Goal: Transaction & Acquisition: Purchase product/service

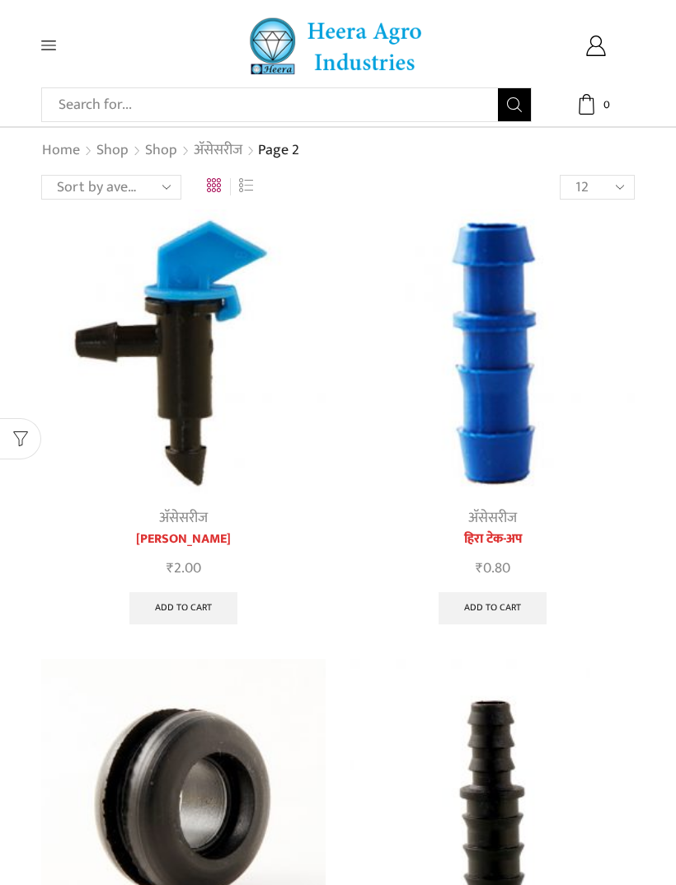
click at [40, 36] on div "Search input Search Home Raingun Heera Rain Gun (1.25″) Raingun (1.50″) Heera R…" at bounding box center [338, 45] width 618 height 59
click at [48, 38] on icon at bounding box center [48, 45] width 15 height 15
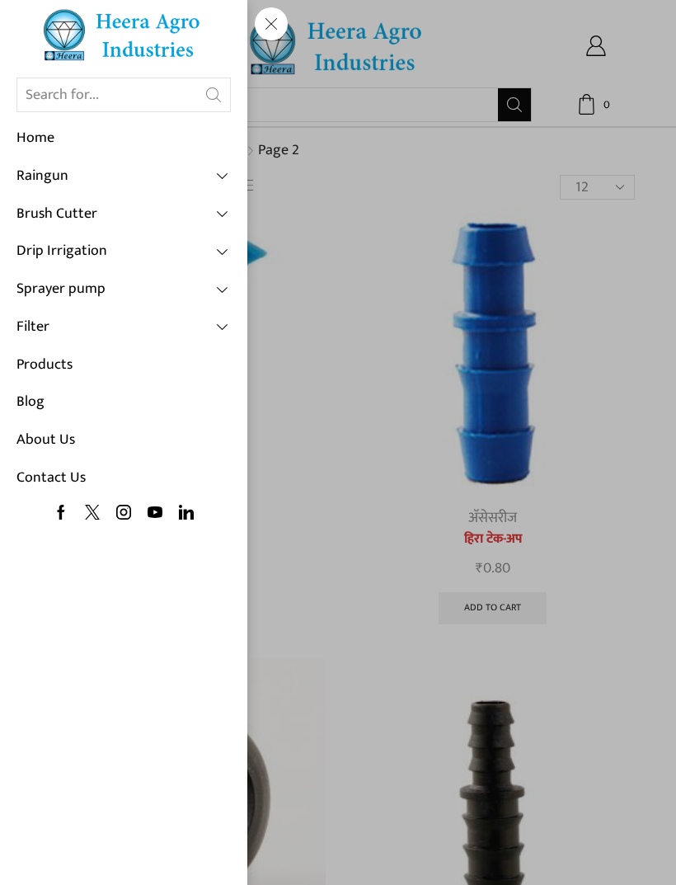
click at [83, 27] on img at bounding box center [123, 34] width 165 height 53
click at [125, 39] on img at bounding box center [123, 34] width 165 height 53
click at [30, 140] on link "Home" at bounding box center [123, 139] width 214 height 38
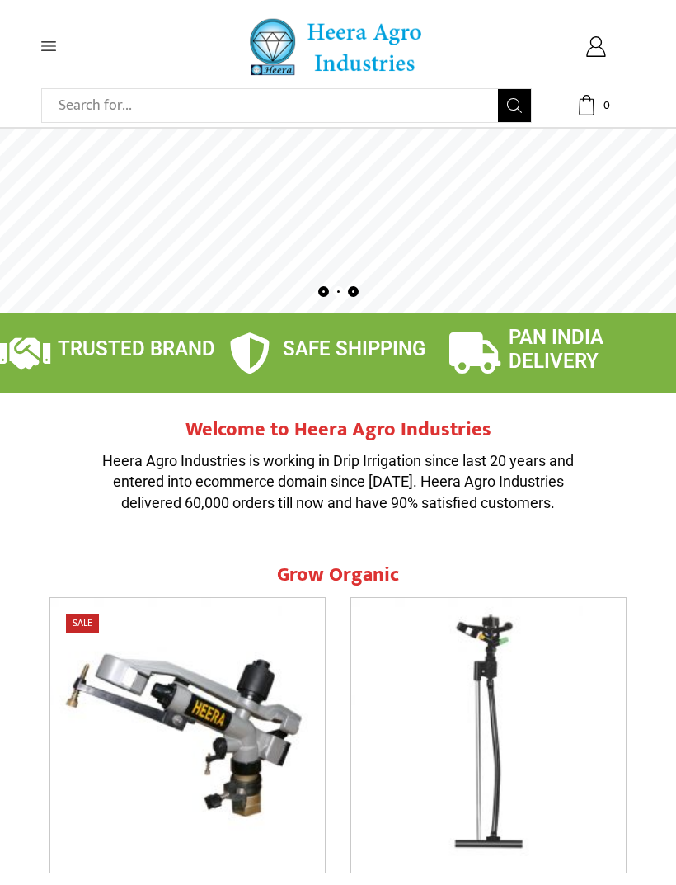
click at [29, 34] on div "Search input Search Home Raingun Heera Rain Gun (1.25″) Raingun (1.50″) Heera R…" at bounding box center [338, 45] width 618 height 59
click at [49, 36] on div "Search input Search Home Raingun Heera Rain Gun (1.25″) Raingun (1.50″) Heera R…" at bounding box center [338, 45] width 618 height 59
click at [37, 44] on div "Search input Search Home Raingun Heera Rain Gun (1.25″) Raingun (1.50″) Heera R…" at bounding box center [80, 45] width 103 height 15
click at [45, 53] on icon at bounding box center [48, 45] width 15 height 15
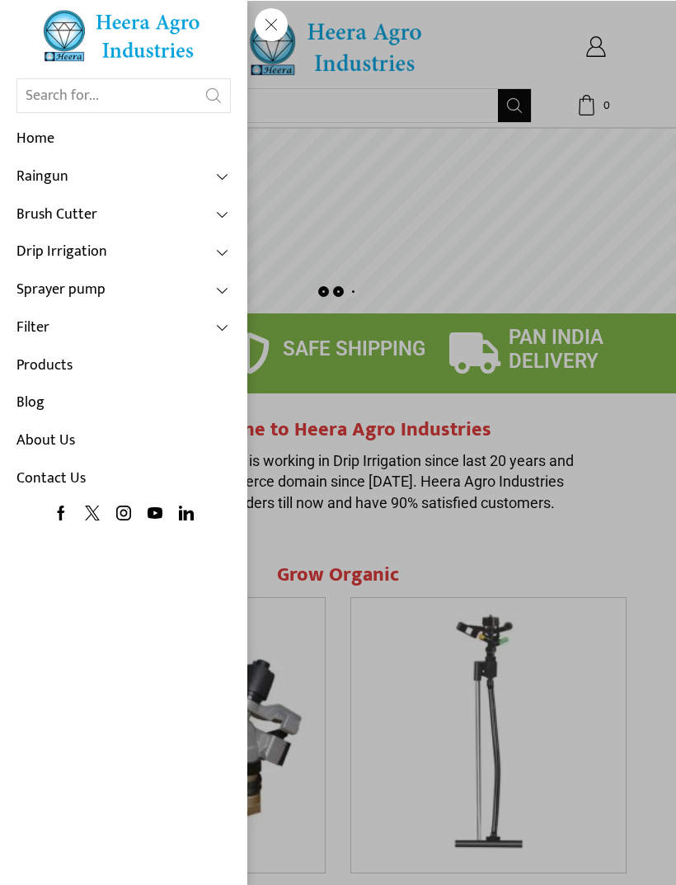
click at [157, 241] on link "Drip Irrigation" at bounding box center [123, 252] width 214 height 38
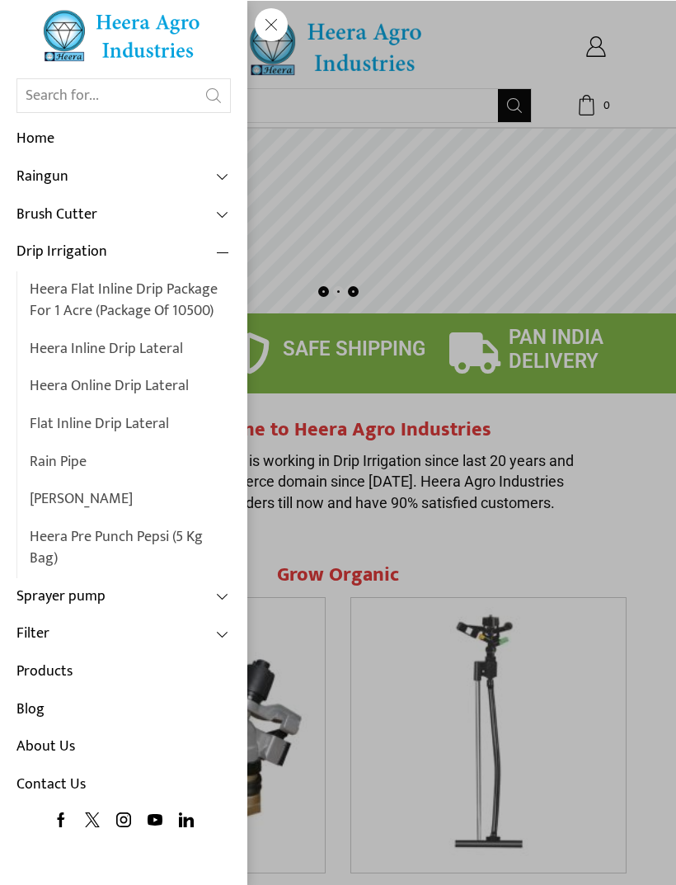
click at [78, 295] on link "Heera Flat Inline Drip Package For 1 Acre (Package of 10500)" at bounding box center [130, 299] width 201 height 59
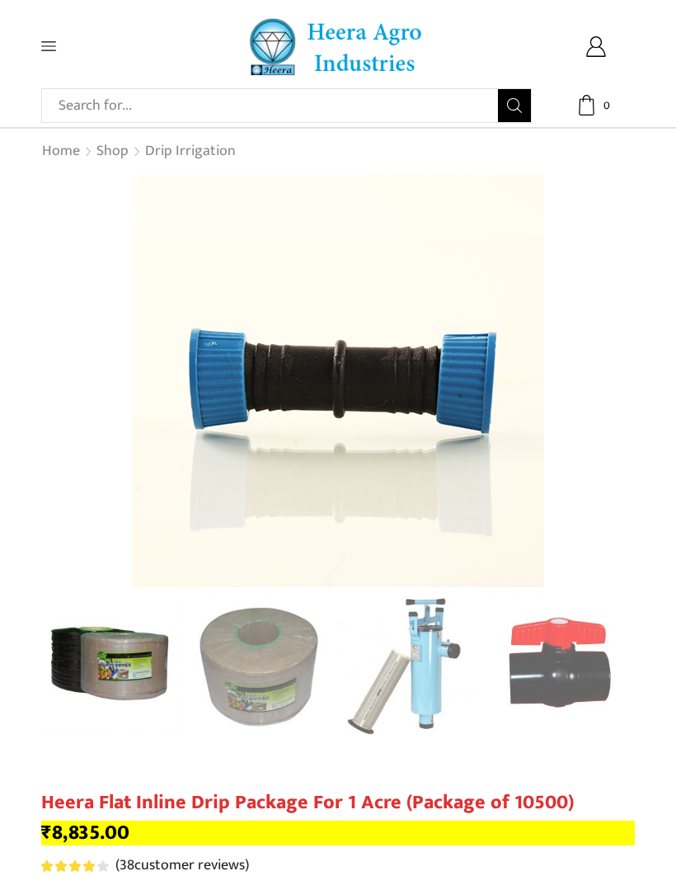
click at [50, 45] on icon at bounding box center [48, 45] width 15 height 15
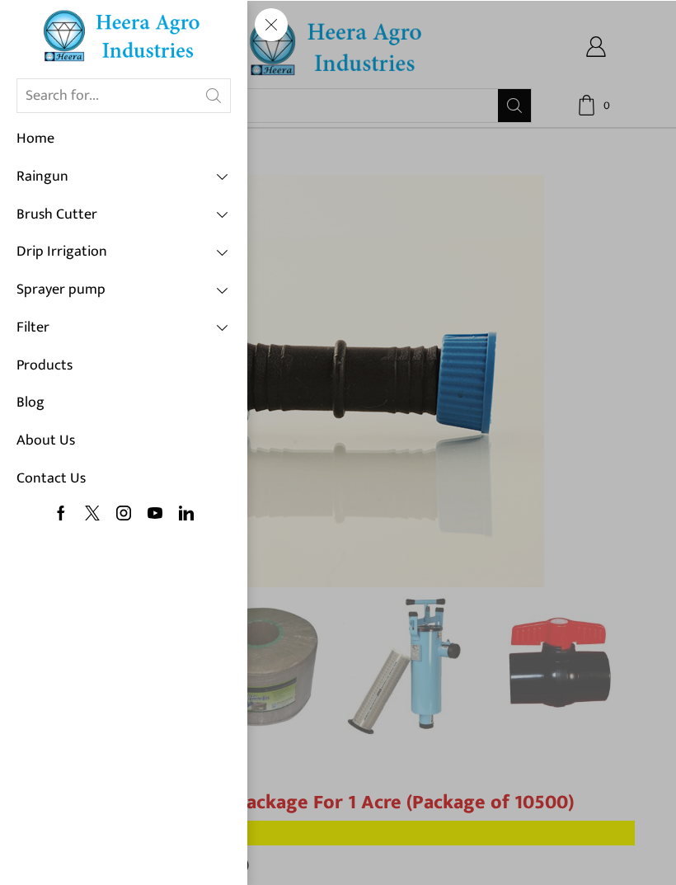
click at [213, 247] on link "Drip Irrigation" at bounding box center [123, 252] width 214 height 38
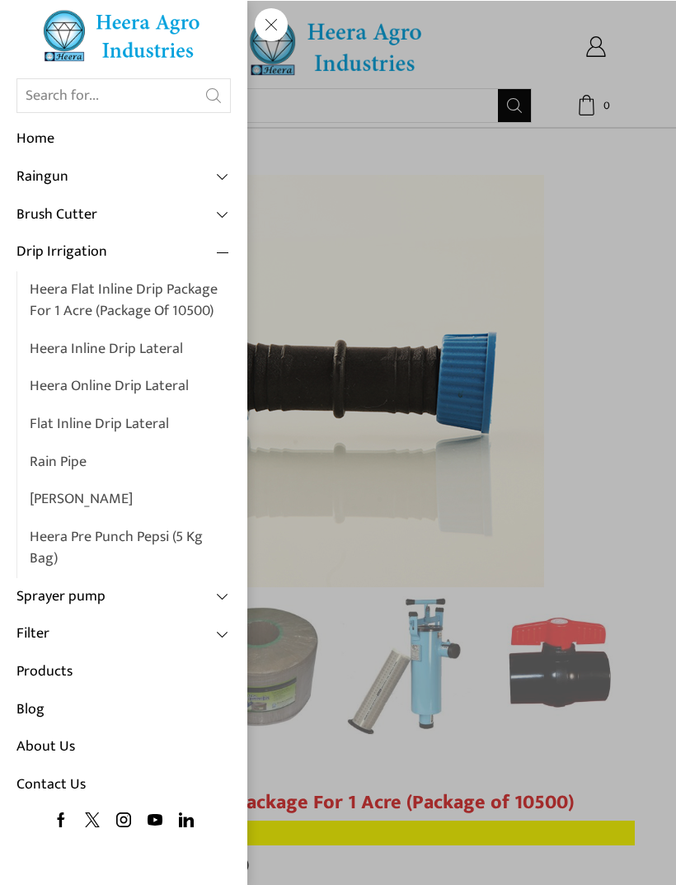
click at [68, 378] on link "Heera Online Drip Lateral" at bounding box center [130, 386] width 201 height 38
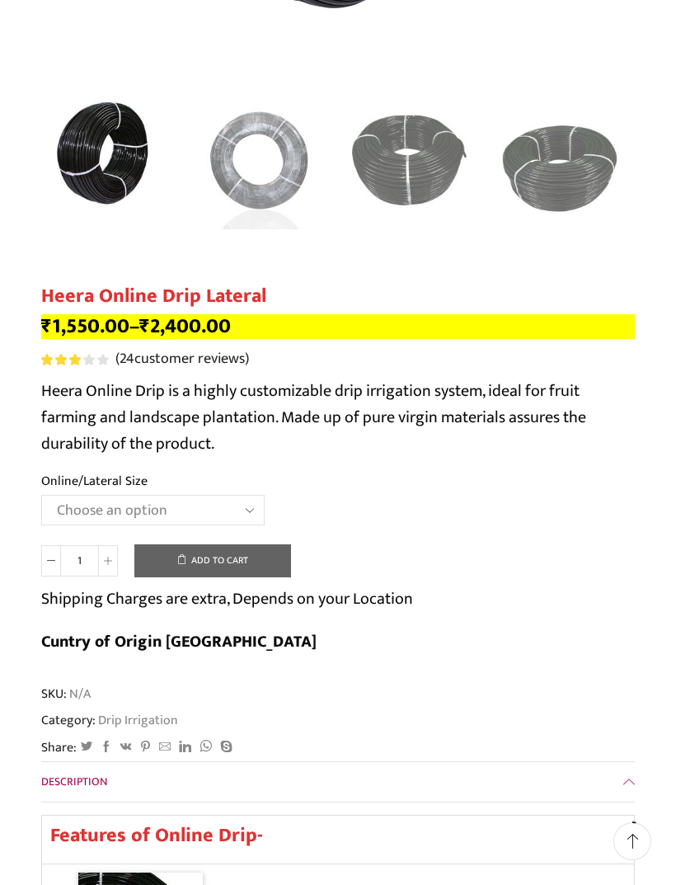
scroll to position [506, 0]
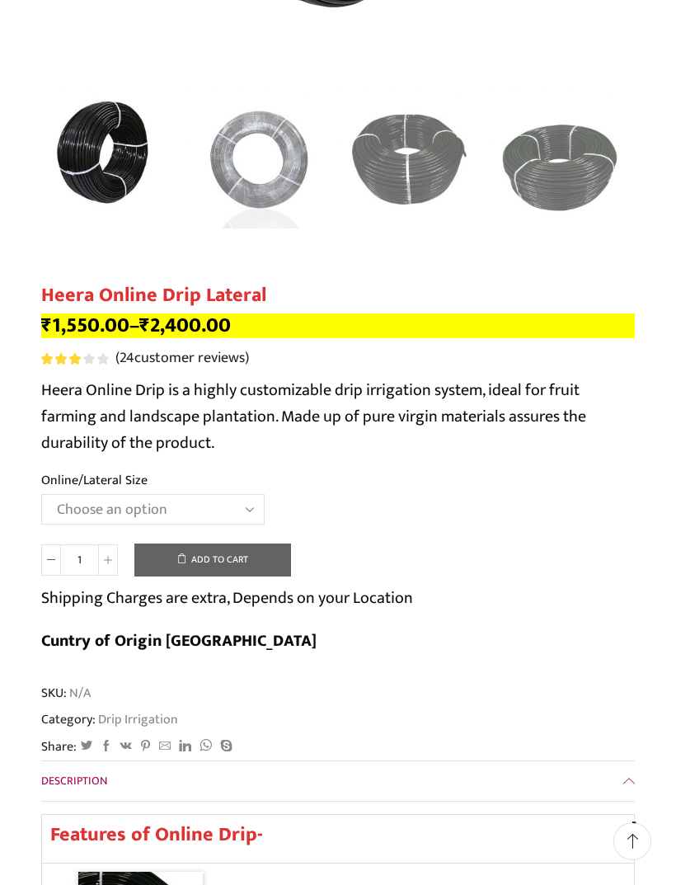
click at [184, 496] on select "Choose an option Heera Online 16MM Heera Online GOLD 16MM Heera Online 12MM Hee…" at bounding box center [152, 509] width 223 height 31
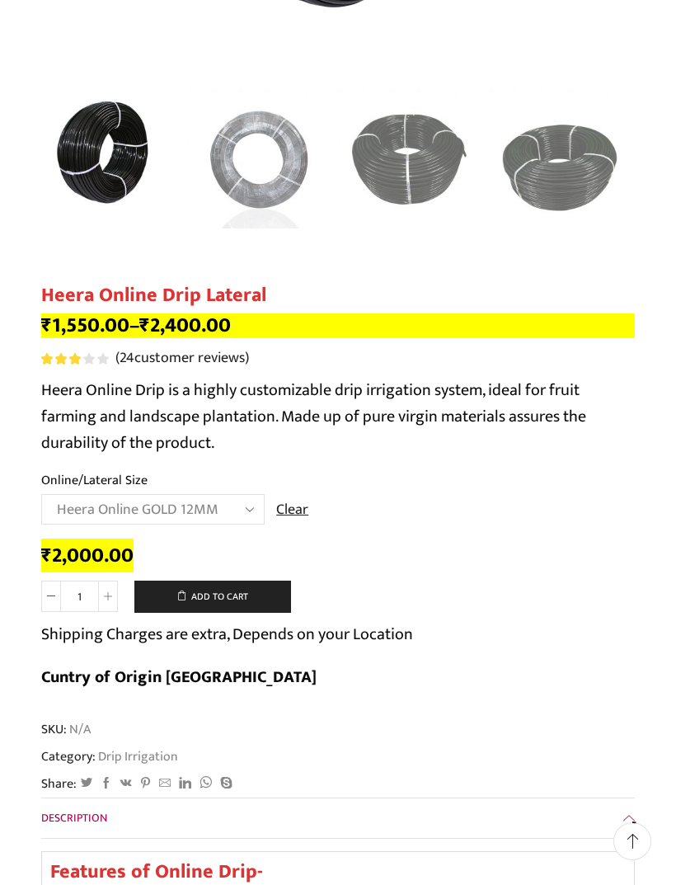
click at [111, 501] on select "Choose an option Heera Online 16MM Heera Online GOLD 16MM Heera Online 12MM Hee…" at bounding box center [152, 509] width 223 height 31
click at [159, 506] on select "Choose an option Heera Online 16MM Heera Online GOLD 16MM Heera Online 12MM Hee…" at bounding box center [152, 509] width 223 height 31
click at [133, 500] on select "Choose an option Heera Online 16MM Heera Online GOLD 16MM Heera Online 12MM Hee…" at bounding box center [152, 509] width 223 height 31
click at [131, 510] on select "Choose an option Heera Online 16MM Heera Online GOLD 16MM Heera Online 12MM Hee…" at bounding box center [152, 509] width 223 height 31
select select "Heera Online GOLD 16MM"
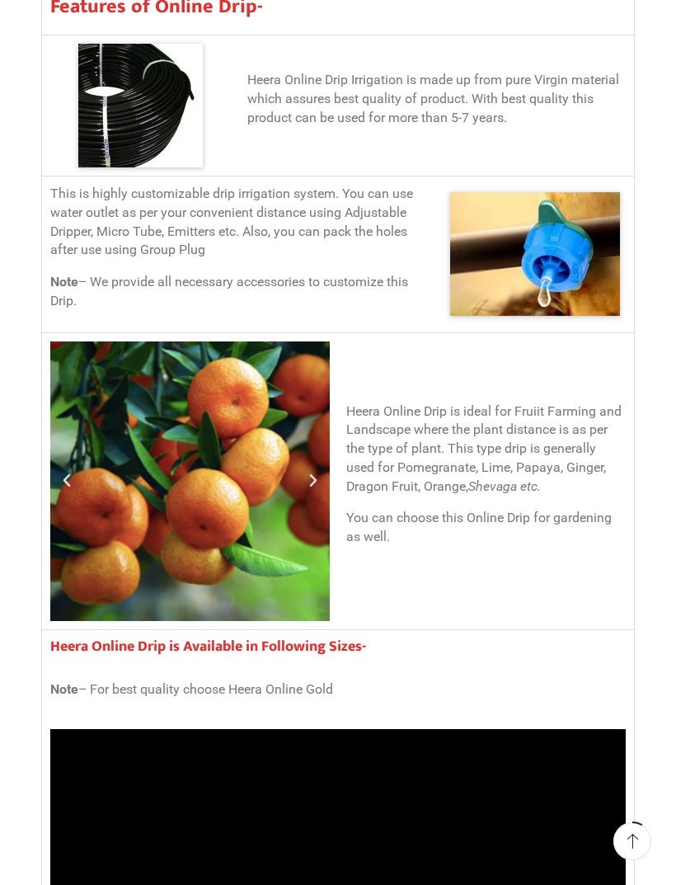
scroll to position [1376, 0]
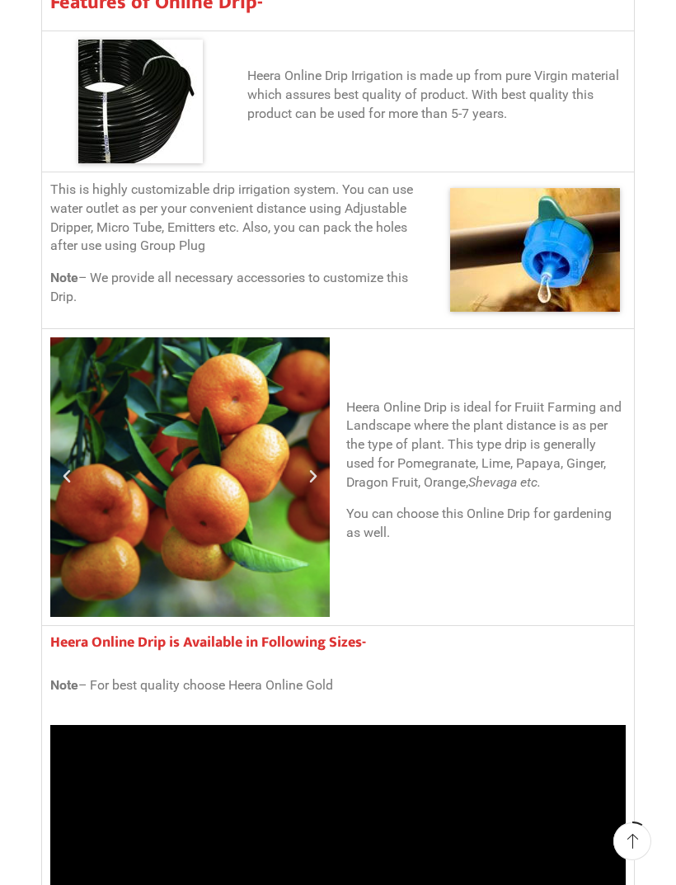
click at [68, 468] on icon "Previous slide" at bounding box center [67, 476] width 16 height 16
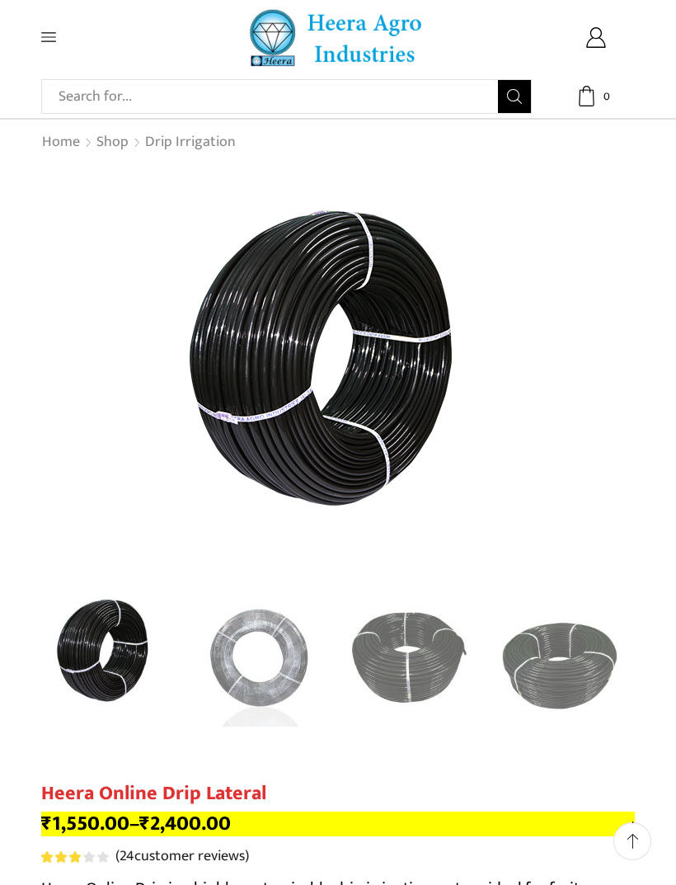
scroll to position [0, 0]
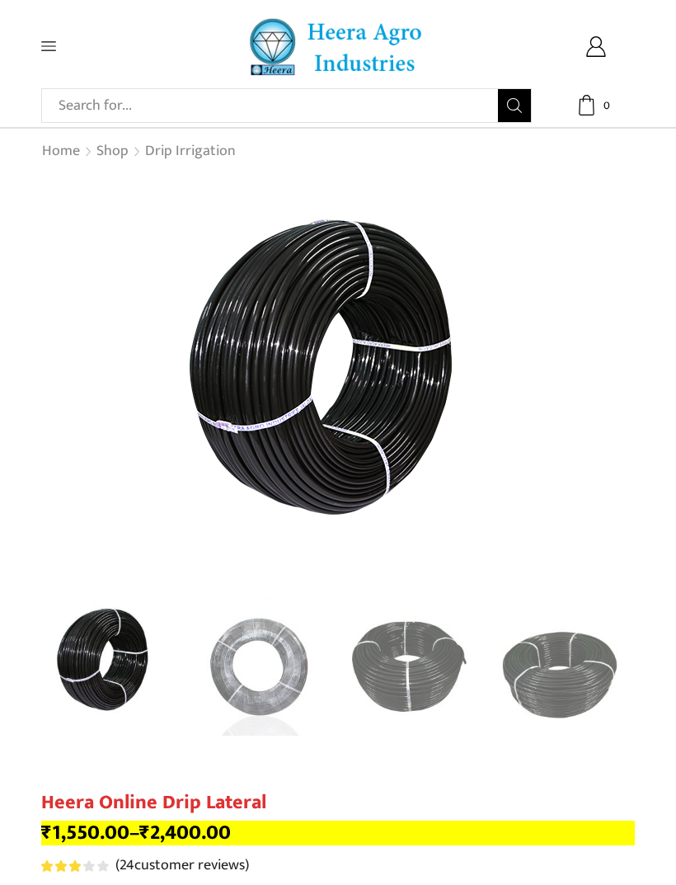
click at [51, 37] on div "Search input Search Home Raingun Heera Rain Gun (1.25″) Raingun (1.50″) Heera R…" at bounding box center [338, 45] width 618 height 59
click at [45, 53] on icon at bounding box center [48, 45] width 15 height 15
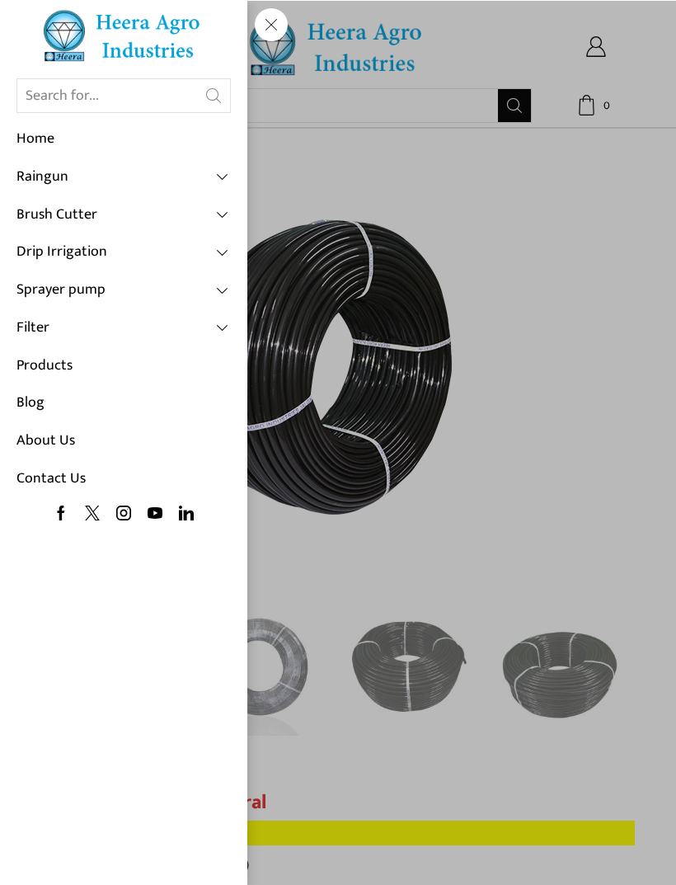
click at [214, 248] on link "Drip Irrigation" at bounding box center [123, 252] width 214 height 38
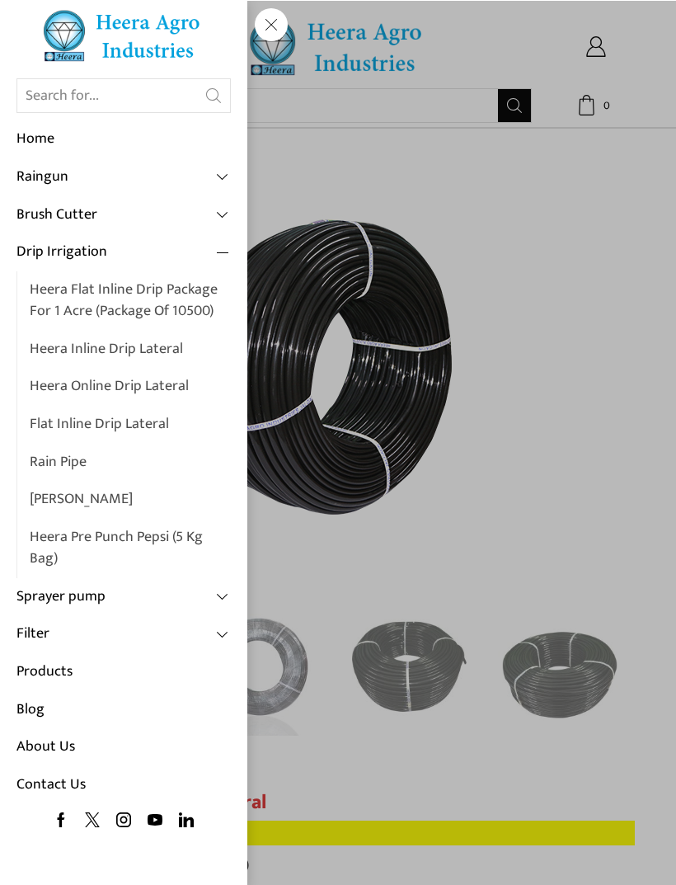
click at [59, 492] on link "[PERSON_NAME]" at bounding box center [130, 499] width 201 height 38
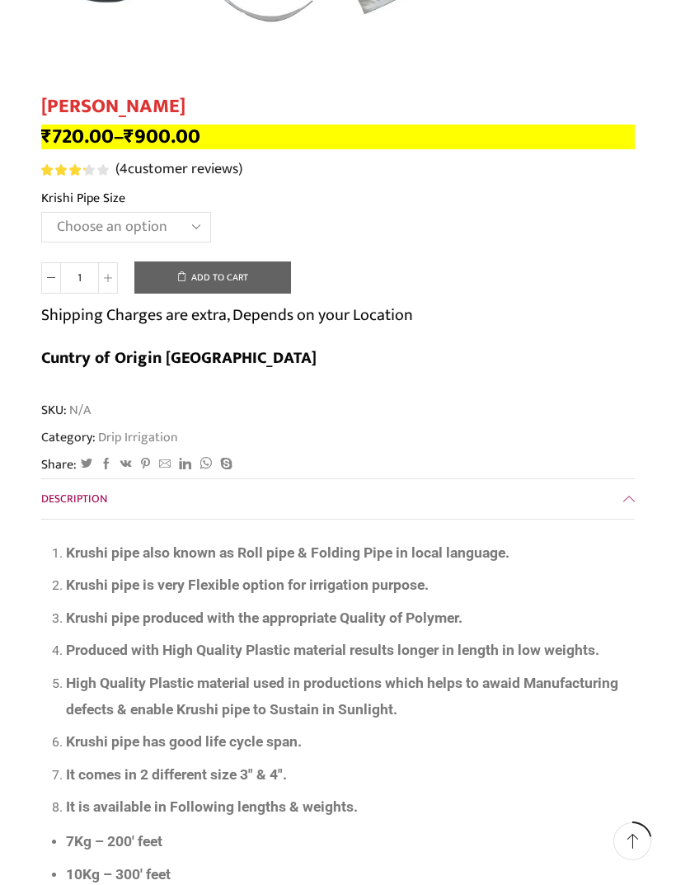
scroll to position [693, 0]
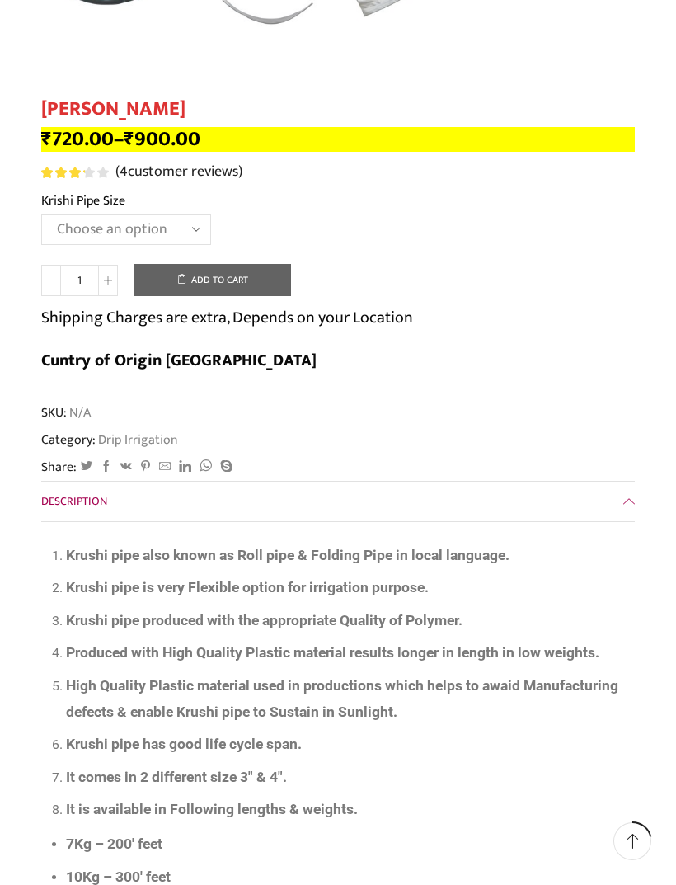
click at [111, 230] on select "Choose an option 10 Kg - 300'ft 8 Kg - 200'ft" at bounding box center [126, 229] width 170 height 31
click at [87, 229] on select "Choose an option 10 Kg - 300'ft 8 Kg - 200'ft" at bounding box center [126, 229] width 170 height 31
select select "10-kg-300ft"
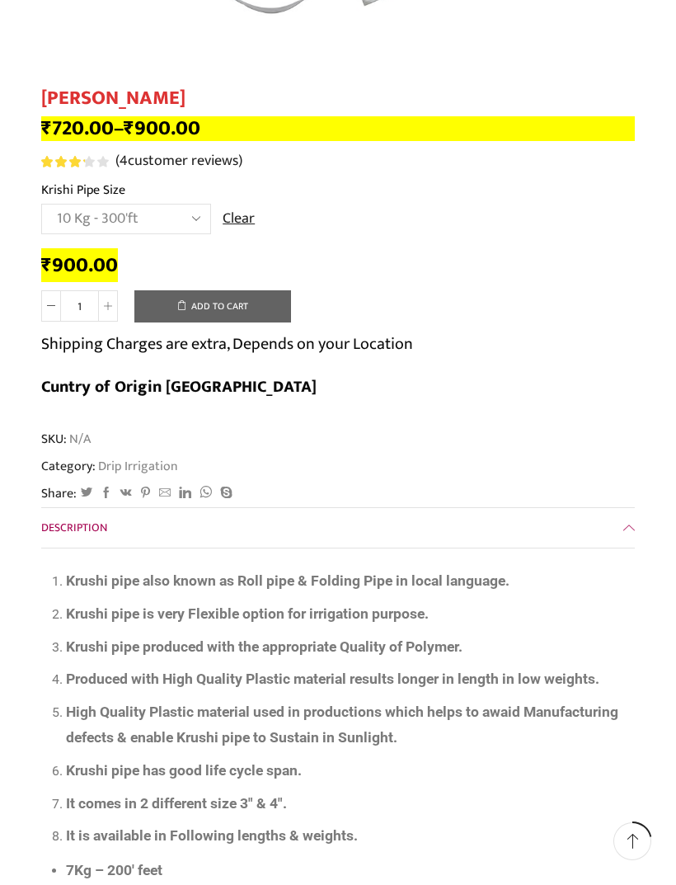
scroll to position [702, 0]
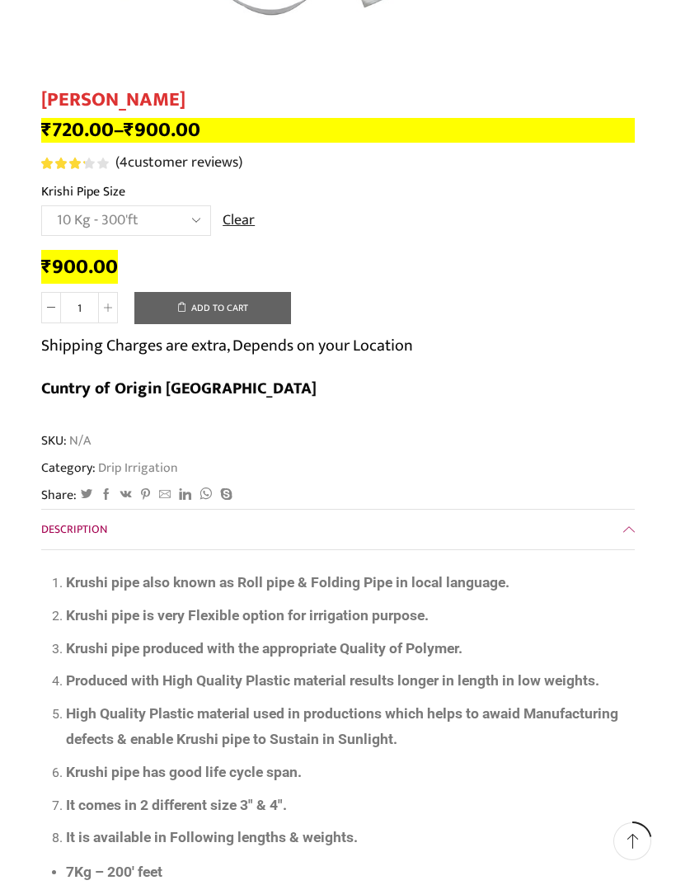
click at [181, 209] on select "Choose an option 10 Kg - 300'ft 8 Kg - 200'ft" at bounding box center [126, 220] width 170 height 31
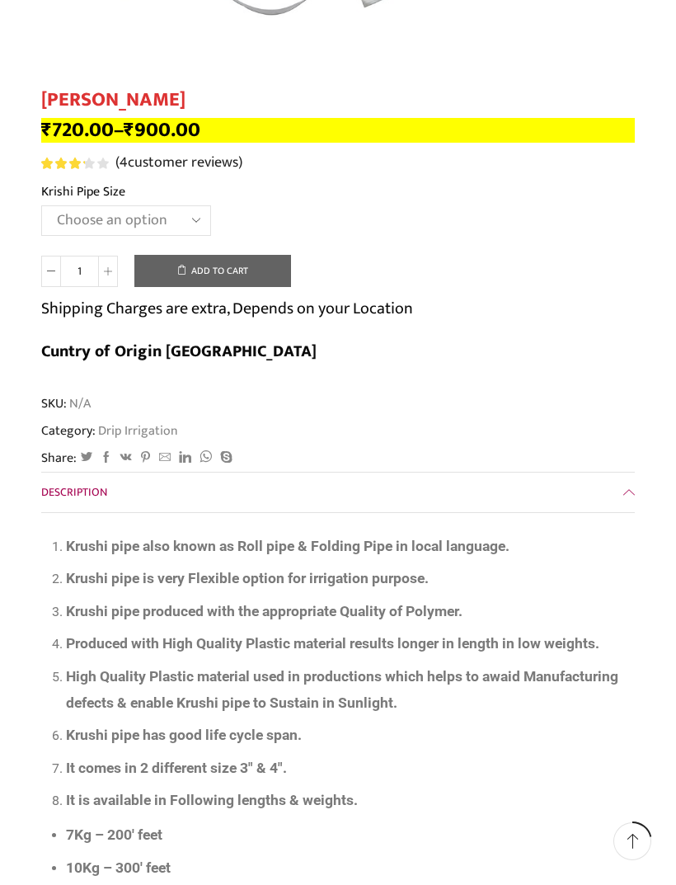
click at [120, 212] on select "Choose an option 10 Kg - 300'ft 8 Kg - 200'ft" at bounding box center [126, 220] width 170 height 31
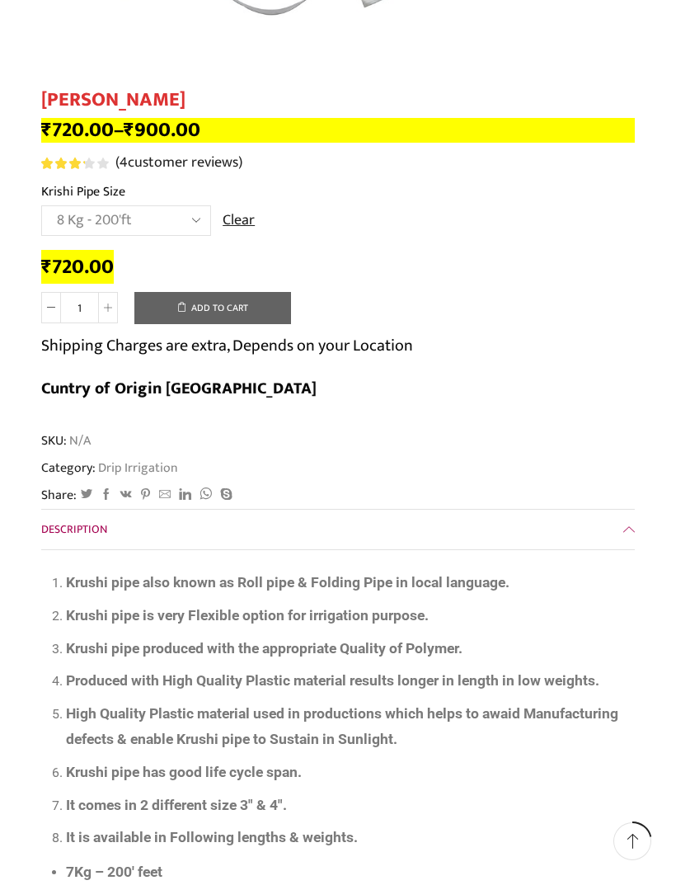
click at [104, 219] on select "Choose an option 10 Kg - 300'ft 8 Kg - 200'ft" at bounding box center [126, 220] width 170 height 31
select select "10-kg-300ft"
click at [72, 213] on select "Choose an option 10 Kg - 300'ft 8 Kg - 200'ft" at bounding box center [126, 220] width 170 height 31
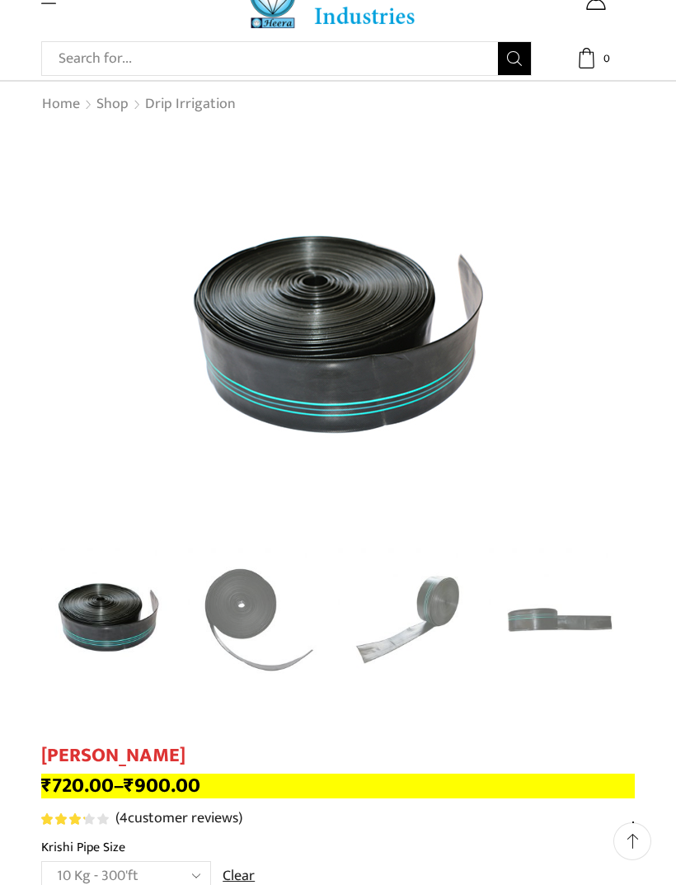
scroll to position [0, 0]
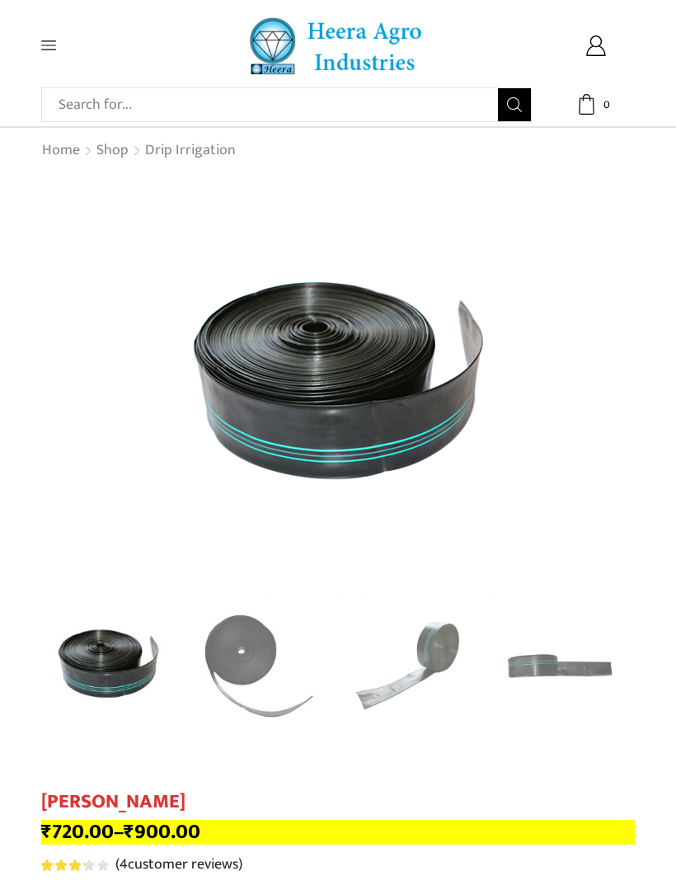
click at [40, 60] on div "Search input Search Home Raingun Heera Rain Gun (1.25″) Raingun (1.50″) Heera R…" at bounding box center [338, 45] width 618 height 59
click at [44, 42] on icon at bounding box center [48, 45] width 15 height 15
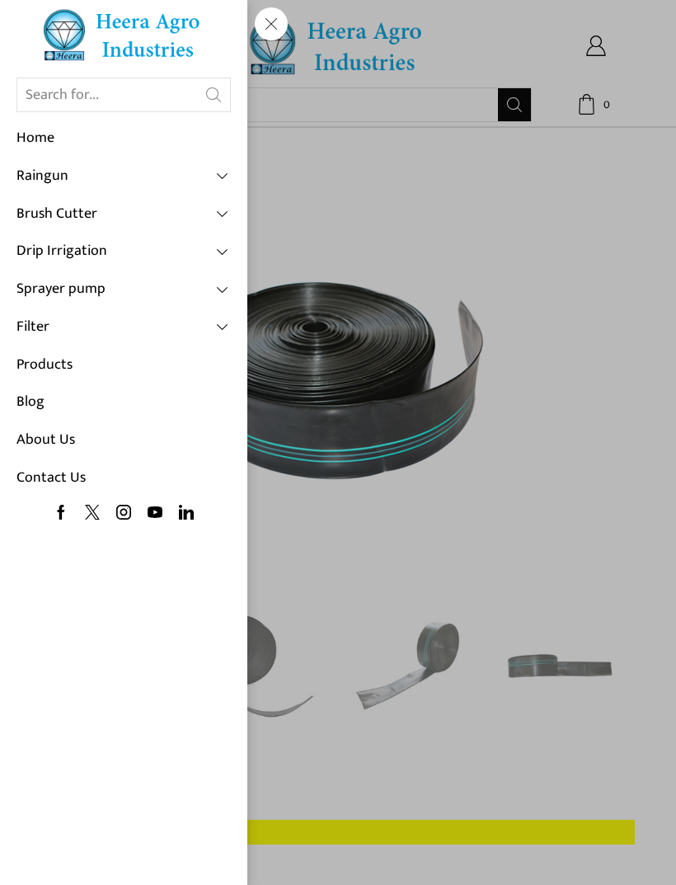
click at [200, 243] on link "Drip Irrigation" at bounding box center [123, 252] width 214 height 38
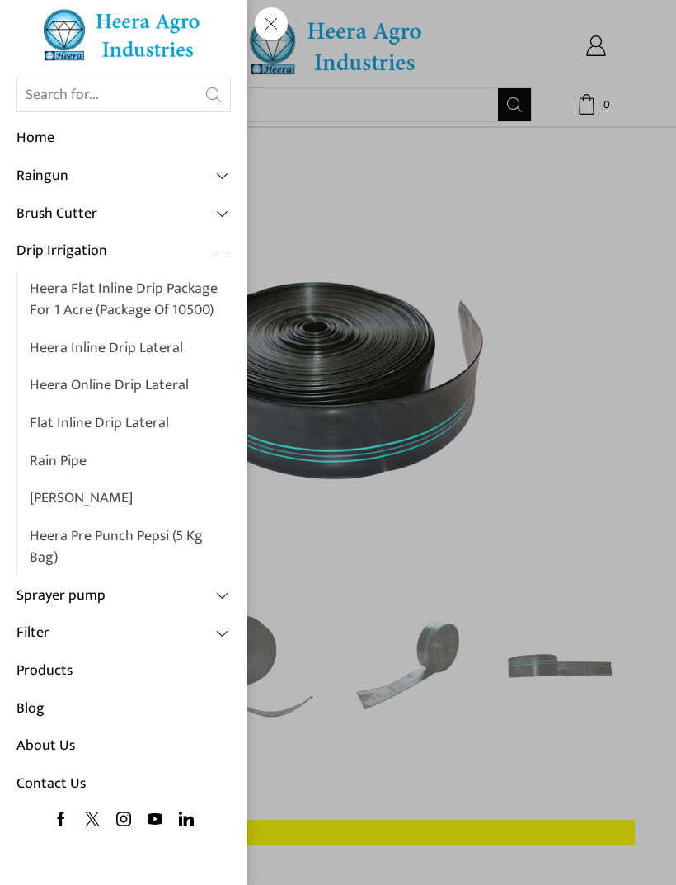
click at [55, 652] on link "Products" at bounding box center [123, 671] width 214 height 38
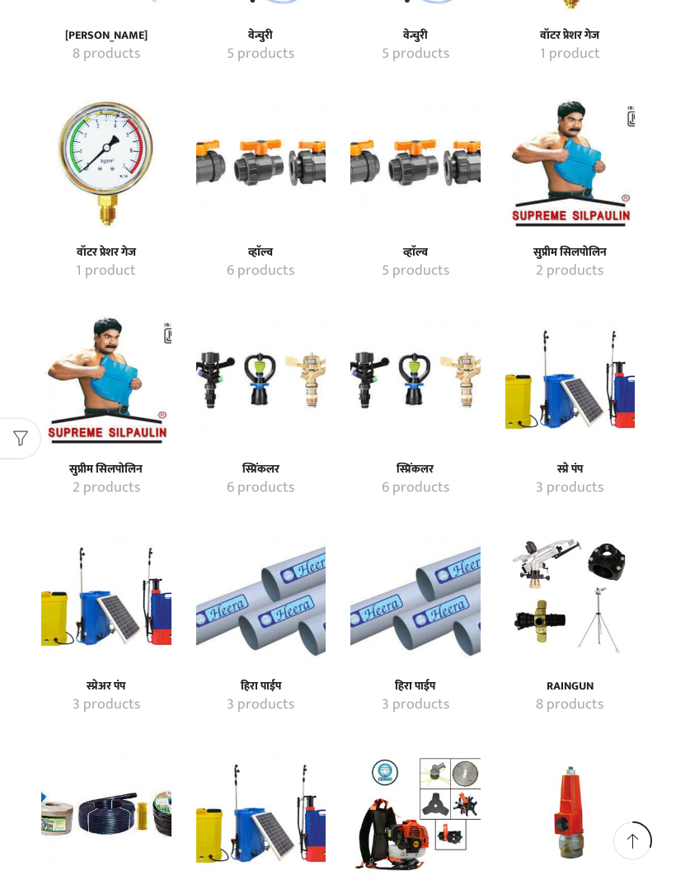
scroll to position [1644, 0]
click at [106, 162] on img "Visit product category वॉटर प्रेशर गेज" at bounding box center [106, 163] width 130 height 130
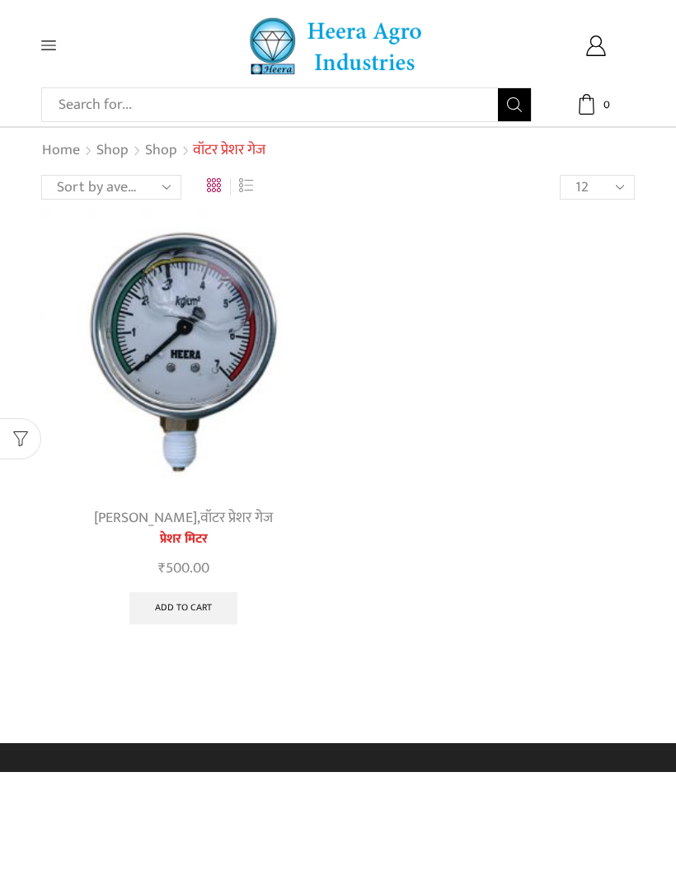
click at [650, 459] on div "All categories Accessories Air Release Valve Brush Cutter Domestic Use Drip Irr…" at bounding box center [338, 371] width 676 height 743
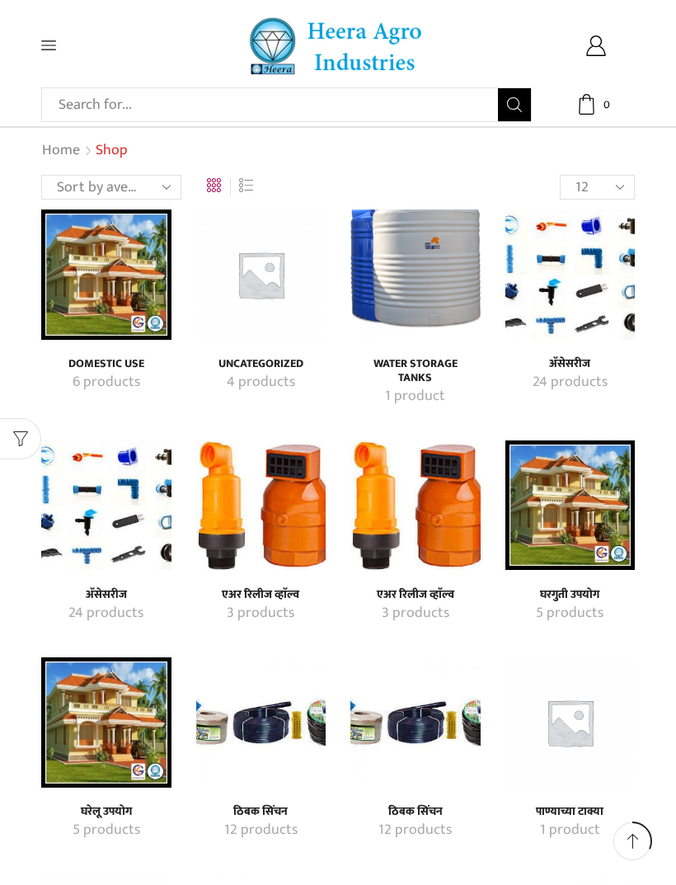
scroll to position [1697, 0]
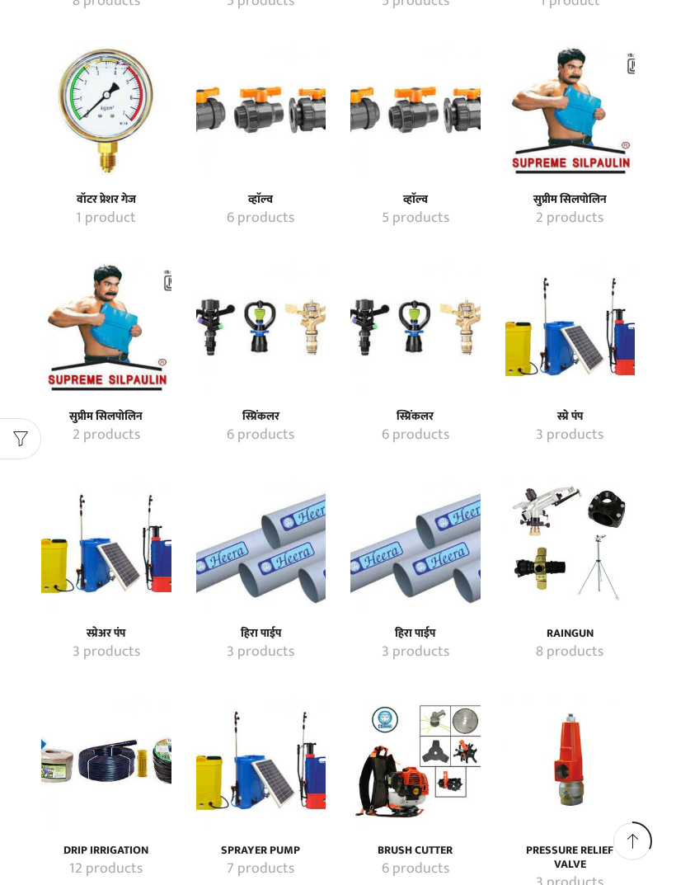
click at [449, 535] on img "Visit product category हिरा पाईप" at bounding box center [415, 544] width 130 height 130
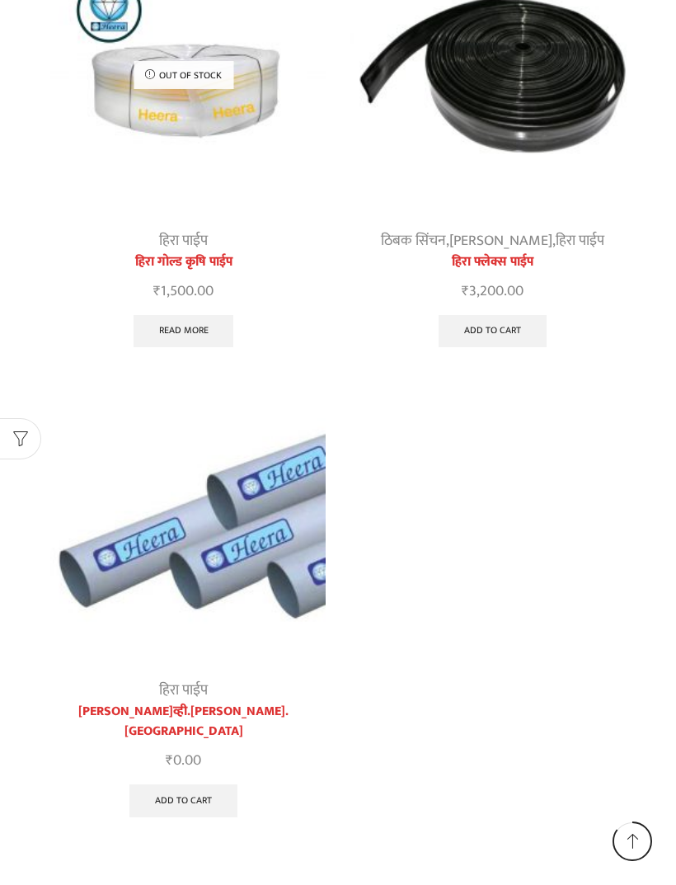
scroll to position [265, 0]
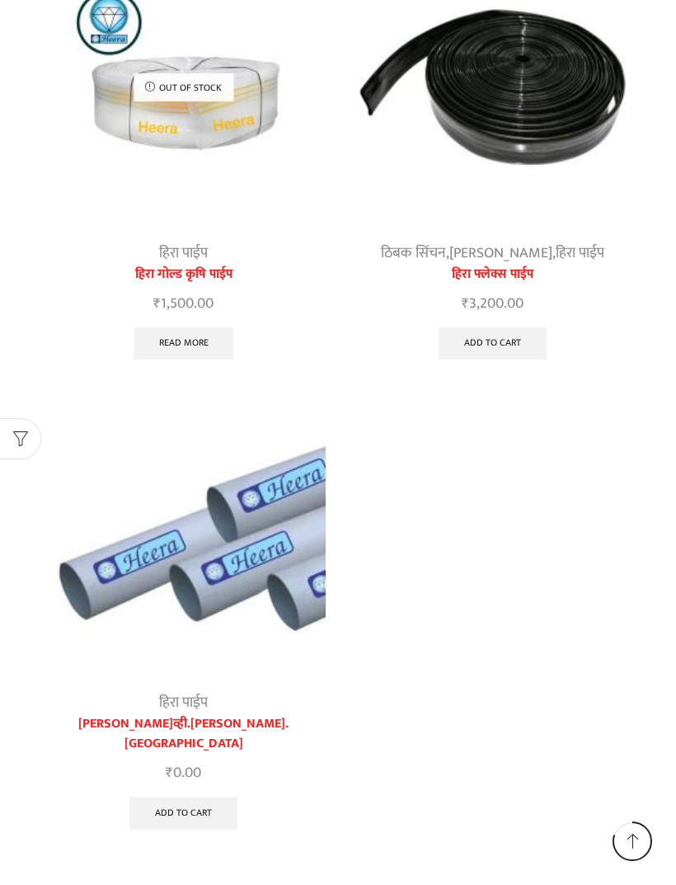
click at [194, 576] on img at bounding box center [183, 536] width 285 height 285
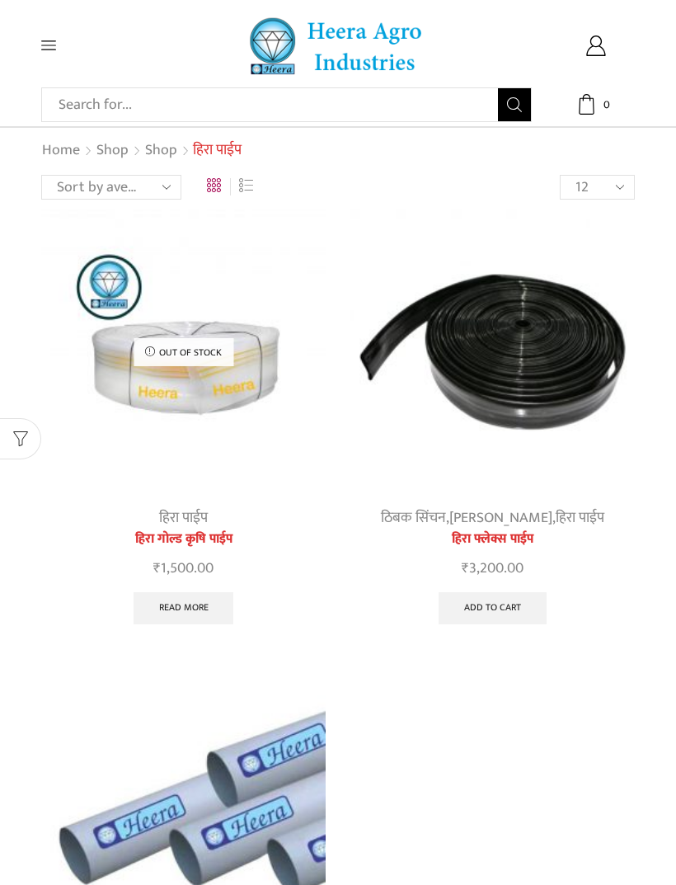
click at [528, 397] on img at bounding box center [492, 351] width 285 height 285
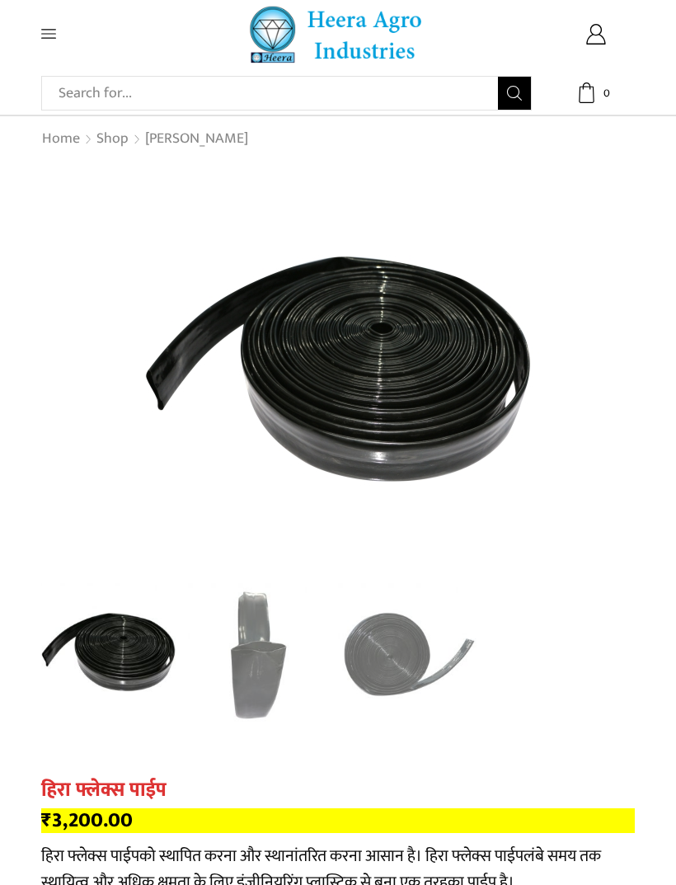
scroll to position [24, 0]
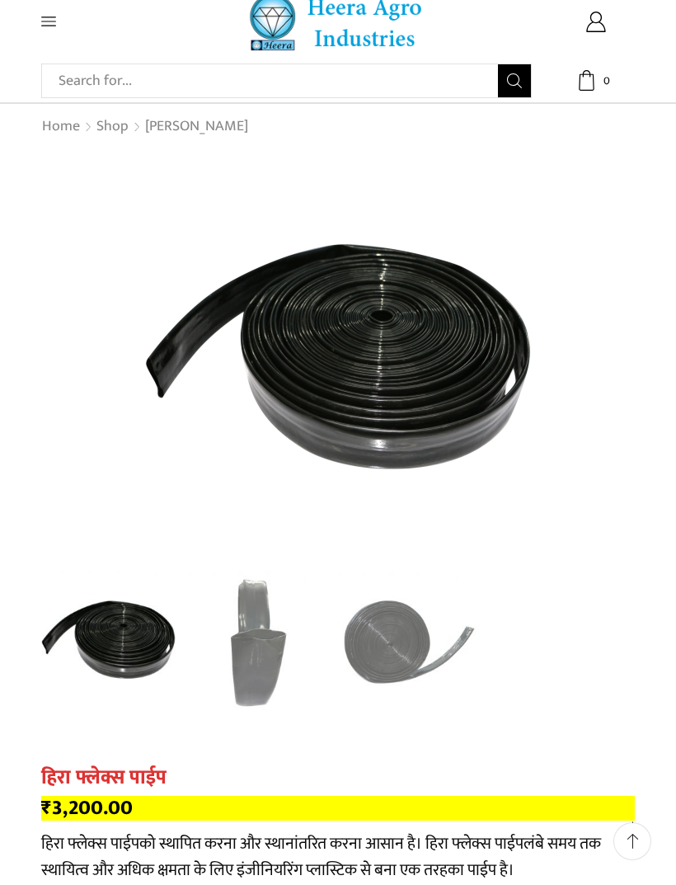
click at [630, 359] on div "Next slide" at bounding box center [618, 360] width 41 height 41
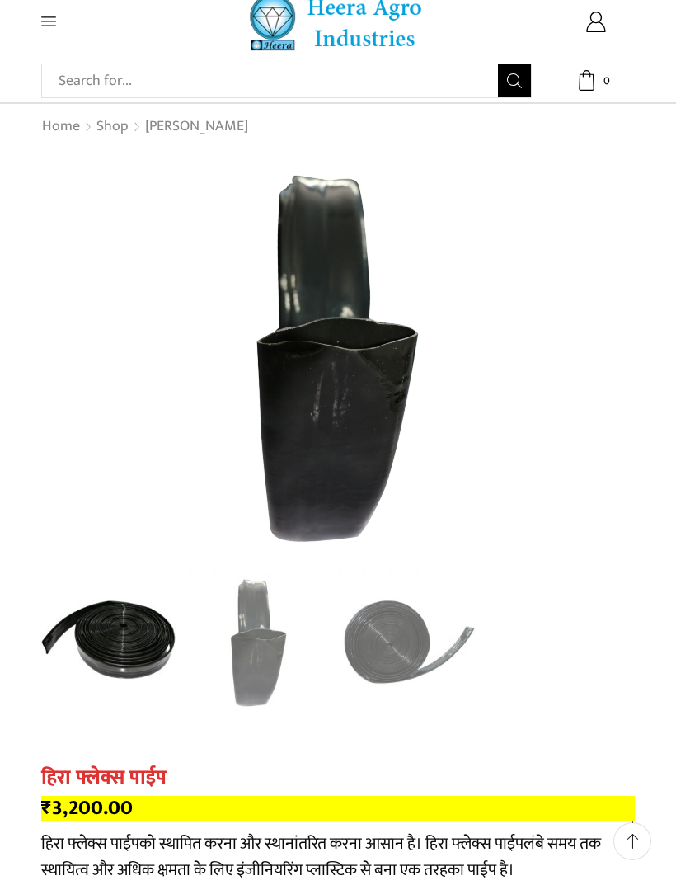
click at [617, 363] on div "Next slide" at bounding box center [618, 360] width 41 height 41
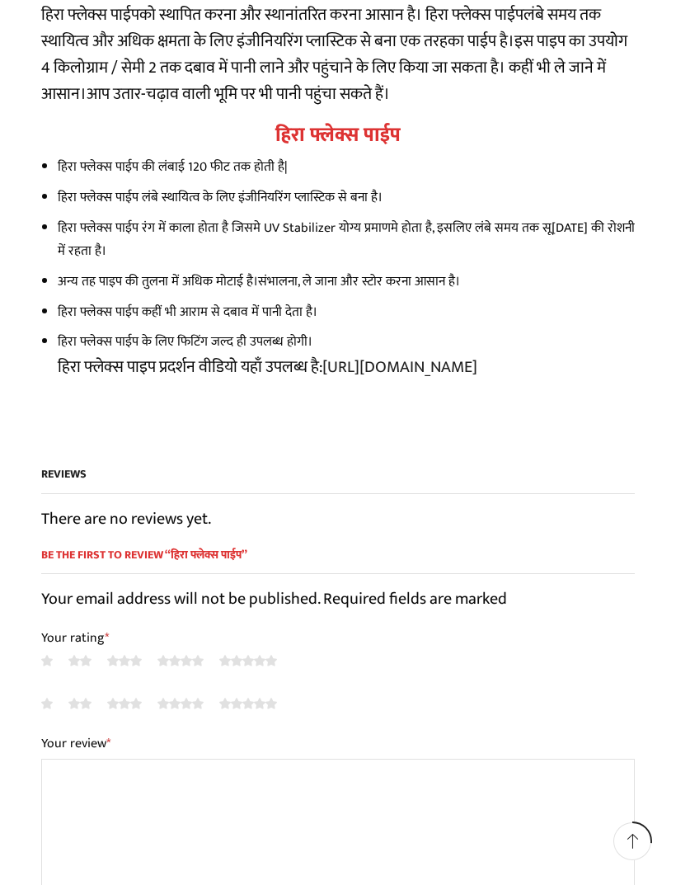
scroll to position [1206, 0]
click at [322, 353] on p "हिरा फ्लेक्स पाइप प्रदर्शन वीडियो यहाँ उपलब्ध है: [URL][DOMAIN_NAME]" at bounding box center [346, 366] width 577 height 26
click at [377, 352] on link "[URL][DOMAIN_NAME]" at bounding box center [399, 366] width 155 height 28
